Goal: Communication & Community: Participate in discussion

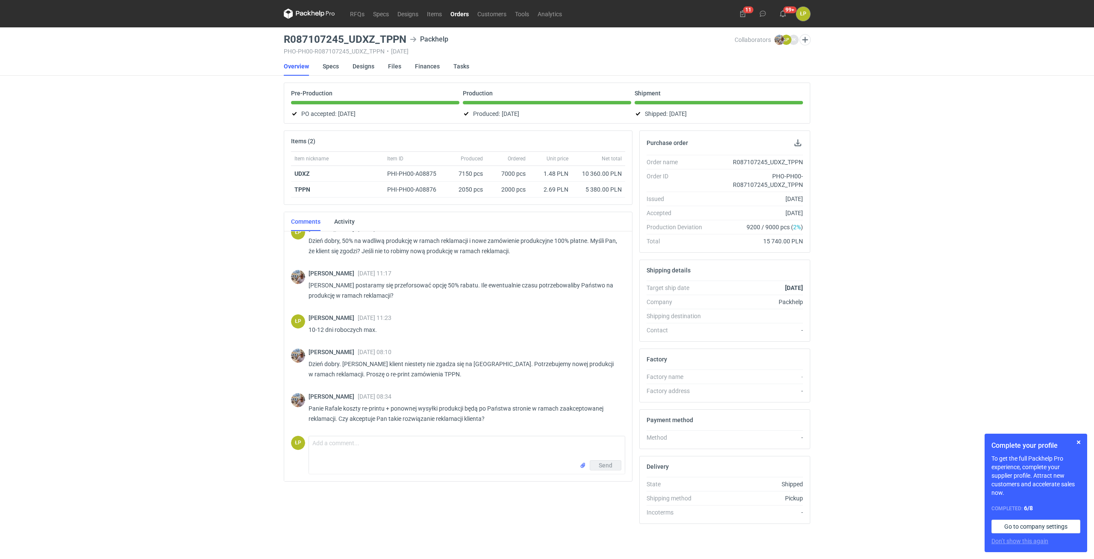
scroll to position [682, 0]
click at [1075, 443] on button "button" at bounding box center [1079, 442] width 10 height 10
click at [1077, 437] on button "button" at bounding box center [1079, 442] width 10 height 10
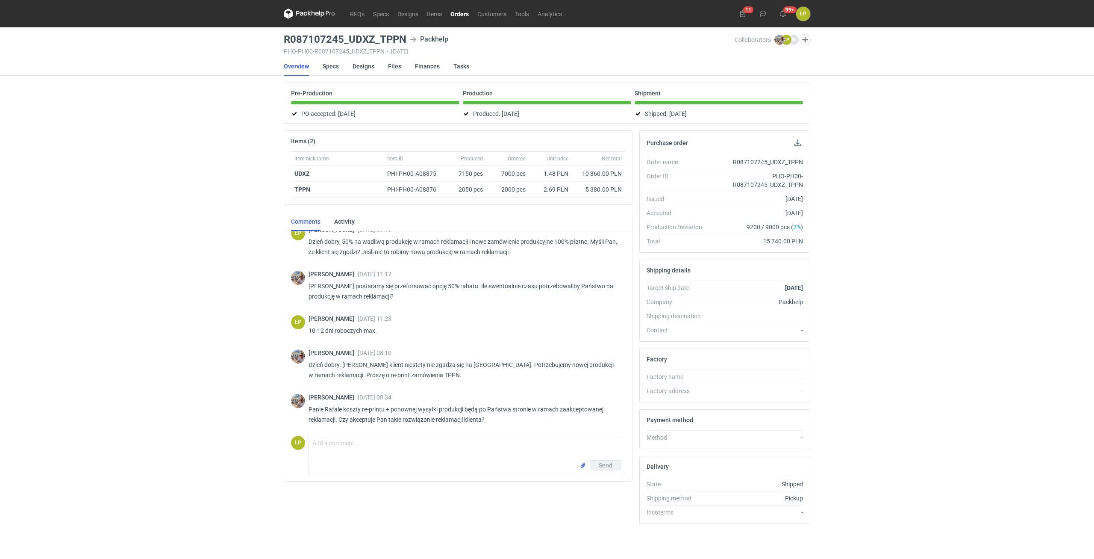
scroll to position [682, 0]
click at [473, 446] on textarea "Comment message" at bounding box center [467, 448] width 316 height 24
click at [440, 444] on textarea "Dzień dobry, dziękuję. Przesłałem do zlecenia." at bounding box center [467, 448] width 316 height 24
type textarea "Dzień dobry, dziękuję. Przesłałem do zlecenia. Kosztów wysyłki nie możemy pokry…"
click at [603, 461] on button "Send" at bounding box center [606, 465] width 32 height 10
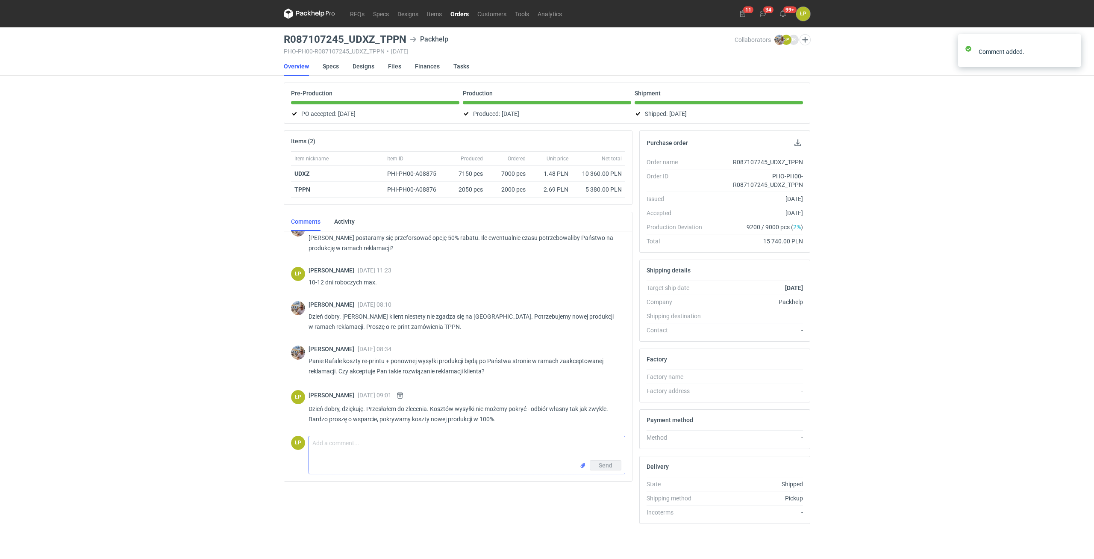
scroll to position [730, 0]
click at [473, 442] on textarea "Comment message" at bounding box center [467, 448] width 316 height 24
click at [464, 438] on textarea "Comment message" at bounding box center [467, 448] width 316 height 24
